Goal: Complete application form

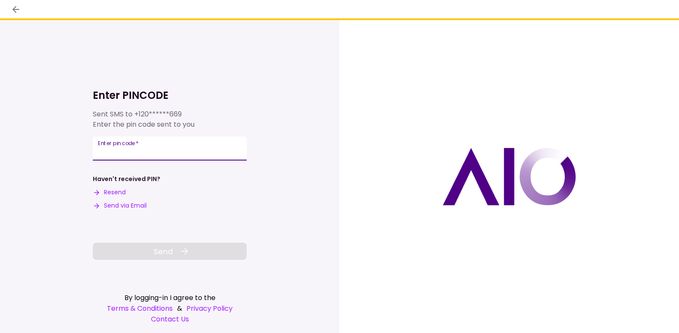
click at [130, 149] on input "Enter pin code   *" at bounding box center [170, 148] width 154 height 24
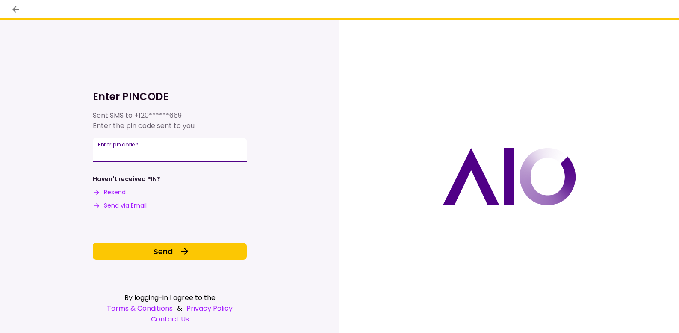
type input "******"
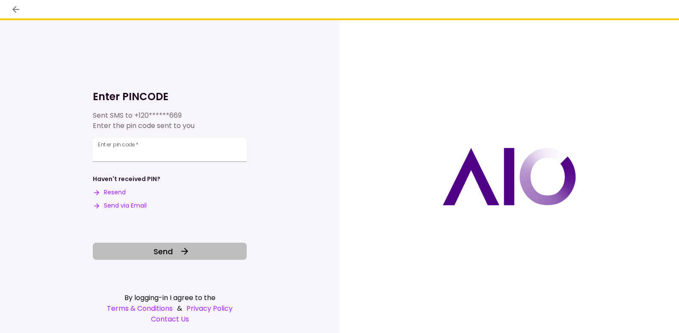
click at [162, 249] on span "Send" at bounding box center [162, 251] width 19 height 12
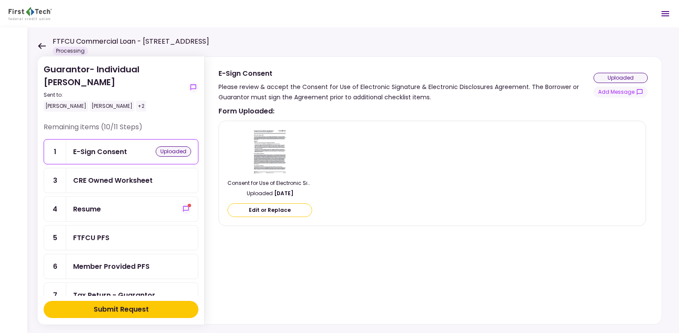
click at [138, 175] on div "CRE Owned Worksheet" at bounding box center [112, 180] width 79 height 11
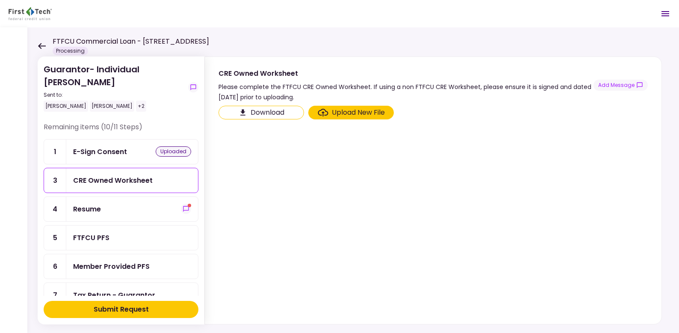
click at [265, 112] on button "Download" at bounding box center [260, 113] width 85 height 14
click at [92, 203] on div "Resume" at bounding box center [87, 208] width 28 height 11
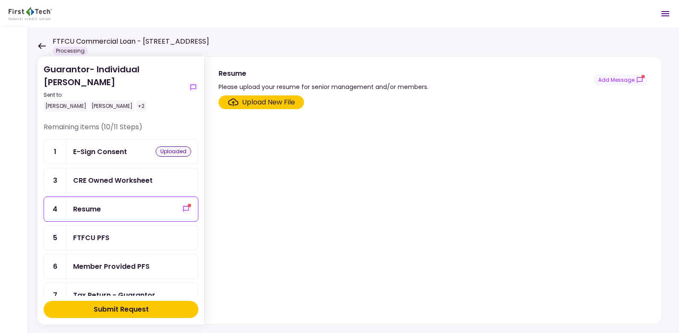
click at [88, 232] on div "FTFCU PFS" at bounding box center [91, 237] width 36 height 11
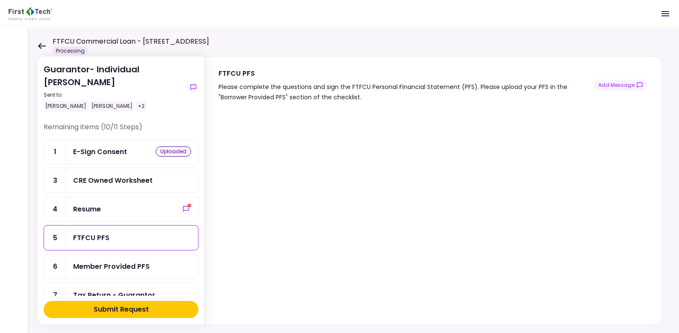
click at [302, 9] on header "FTFCU Commercial Loan - 1151-B Hospital Way Pocatello Processing 1 Messages New…" at bounding box center [339, 13] width 679 height 27
click at [106, 261] on div "Member Provided PFS" at bounding box center [111, 266] width 77 height 11
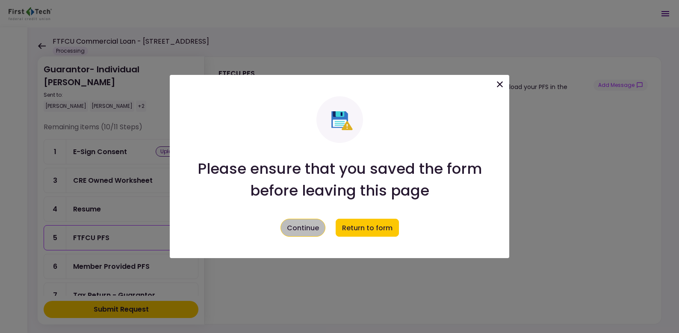
click at [301, 228] on button "Continue" at bounding box center [302, 227] width 45 height 18
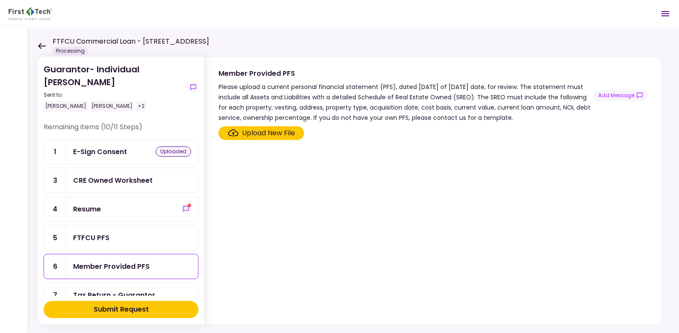
click at [259, 132] on div "Upload New File" at bounding box center [268, 133] width 53 height 10
click at [0, 0] on input "Upload New File" at bounding box center [0, 0] width 0 height 0
click at [88, 289] on div "Tax Return - Guarantor" at bounding box center [114, 294] width 82 height 11
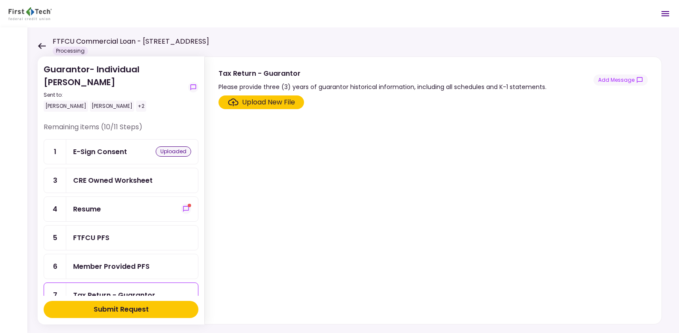
click at [88, 261] on div "Member Provided PFS" at bounding box center [111, 266] width 77 height 11
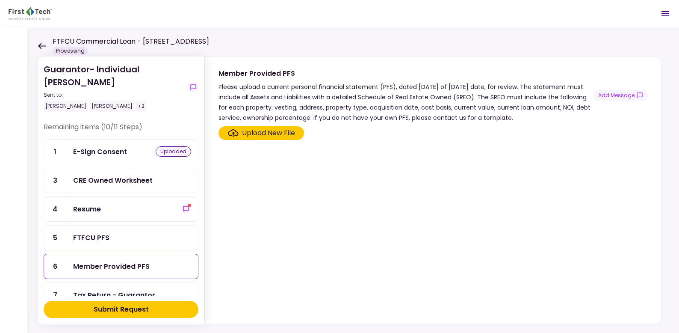
click at [269, 130] on div "Upload New File" at bounding box center [268, 133] width 53 height 10
click at [0, 0] on input "Upload New File" at bounding box center [0, 0] width 0 height 0
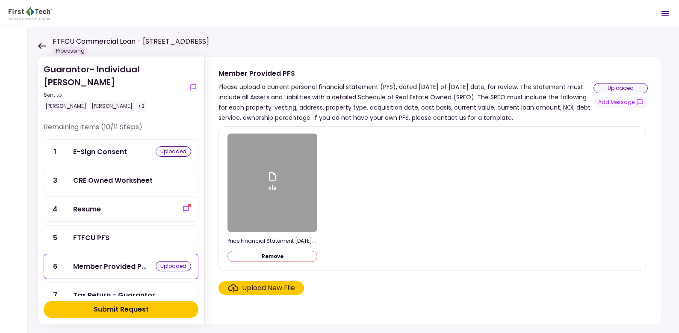
click at [287, 191] on div "xls" at bounding box center [272, 182] width 90 height 98
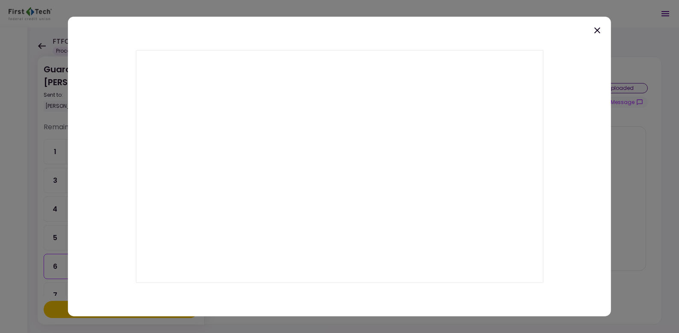
click at [595, 29] on icon at bounding box center [597, 30] width 10 height 10
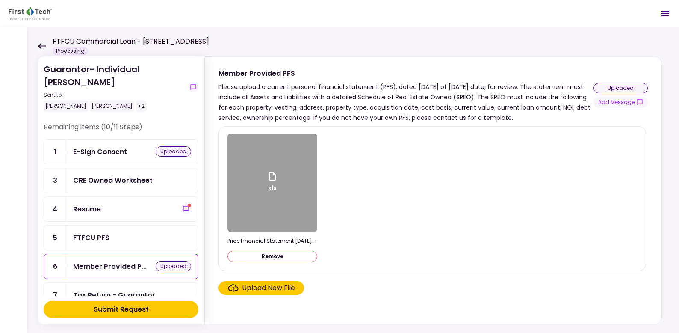
click at [105, 289] on div "Tax Return - Guarantor" at bounding box center [114, 294] width 82 height 11
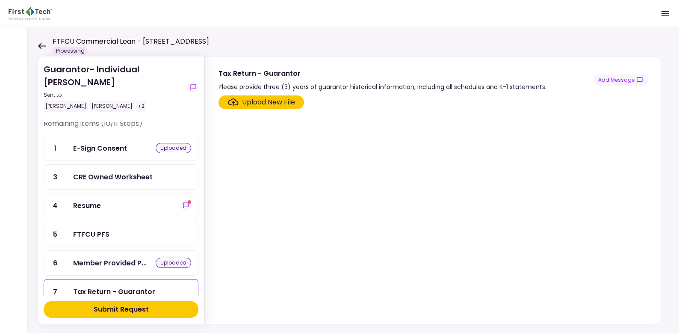
scroll to position [4, 0]
click at [121, 311] on div "Submit Request" at bounding box center [121, 309] width 55 height 10
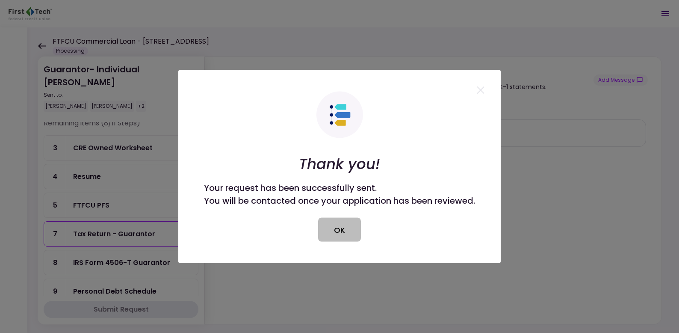
click at [340, 231] on button "OK" at bounding box center [339, 230] width 43 height 24
